Goal: Connect with others: Connect with others

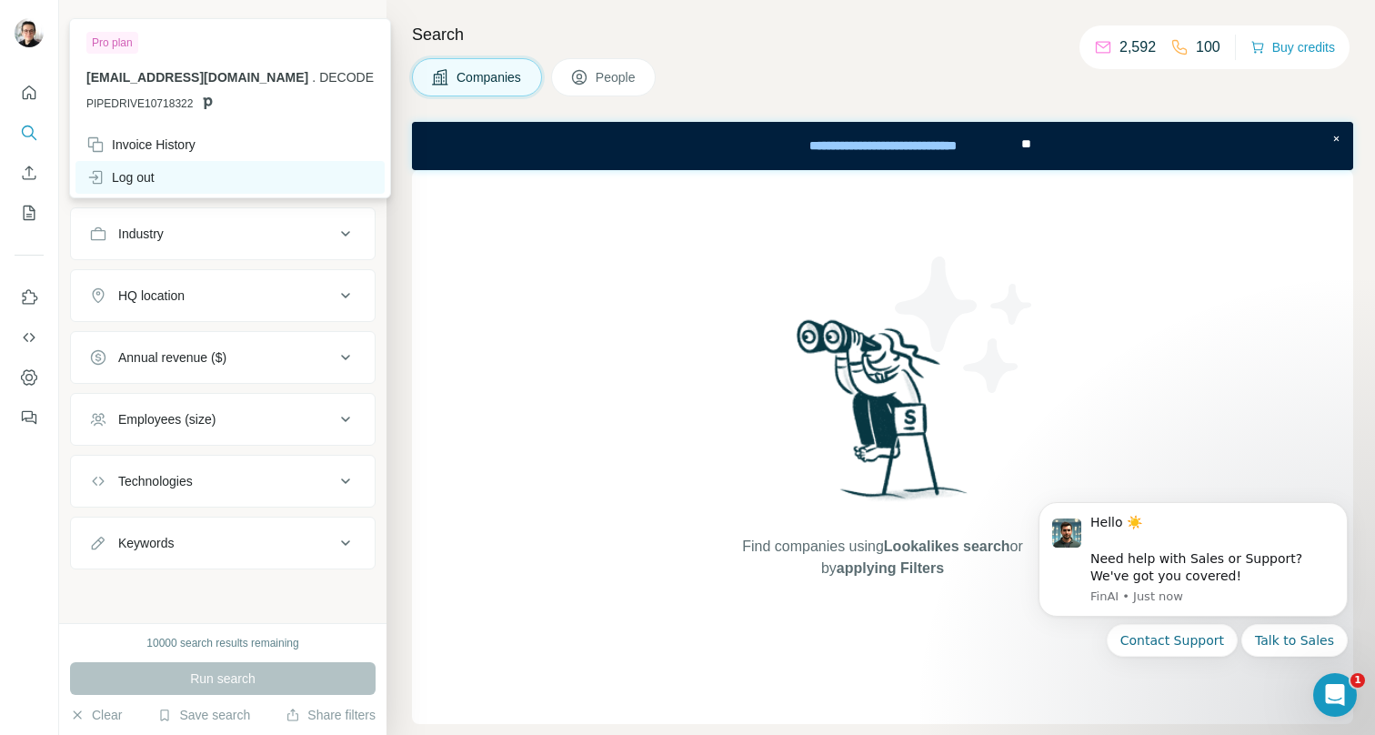
click at [129, 183] on div "Log out" at bounding box center [120, 177] width 68 height 18
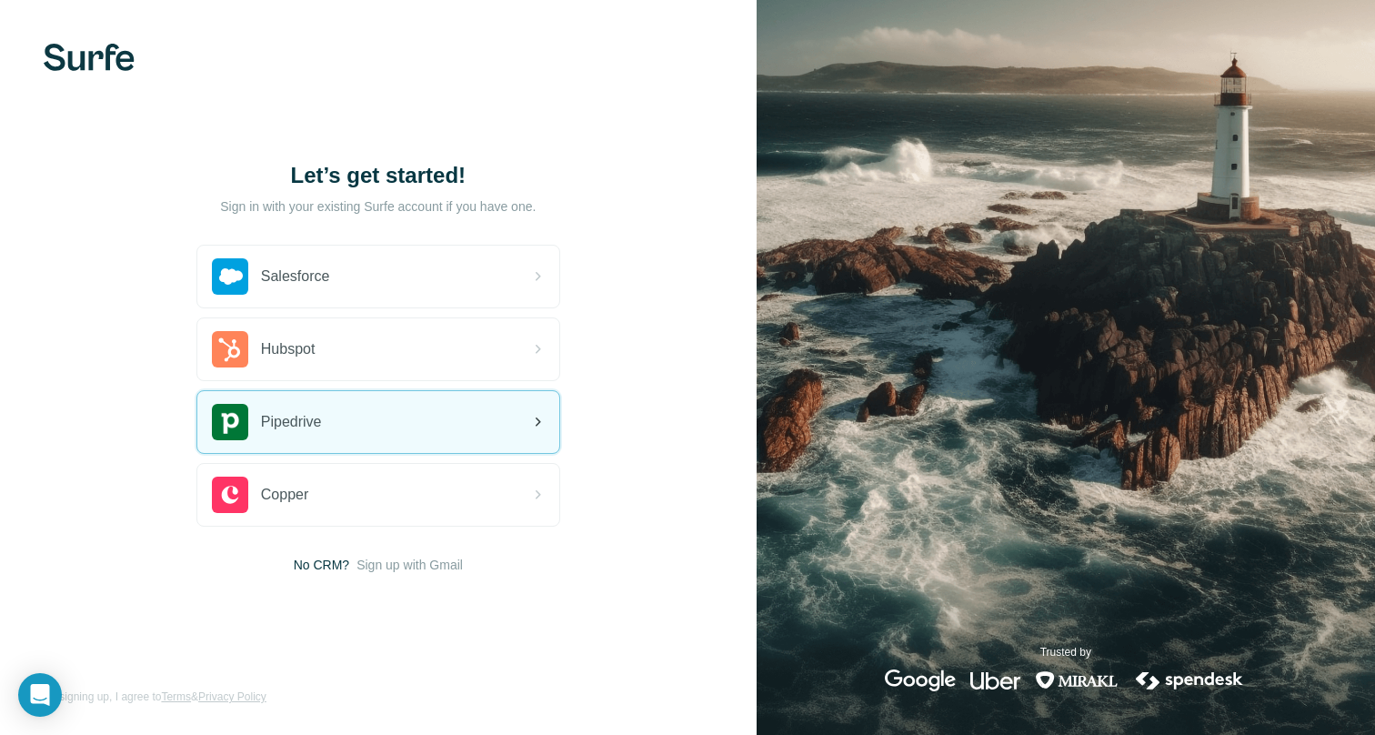
click at [297, 419] on span "Pipedrive" at bounding box center [291, 422] width 61 height 22
